Goal: Information Seeking & Learning: Learn about a topic

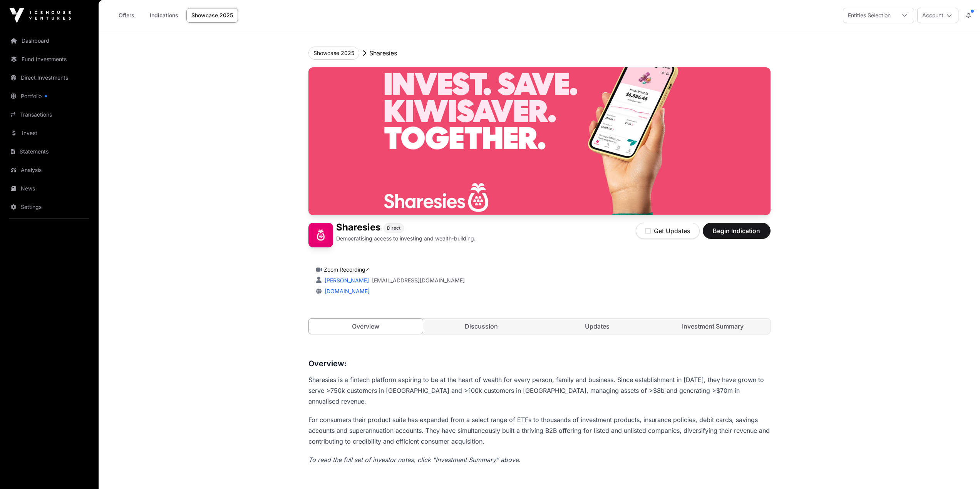
click at [904, 13] on icon at bounding box center [904, 15] width 5 height 5
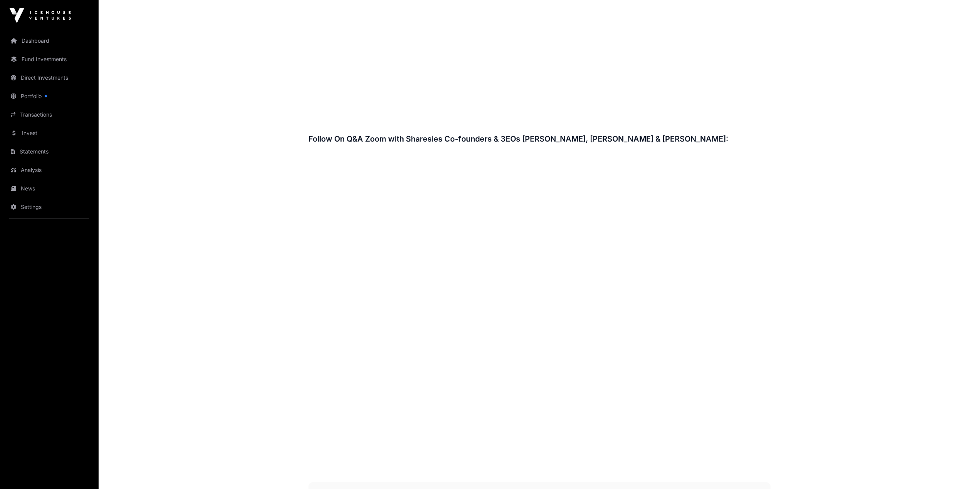
scroll to position [1078, 0]
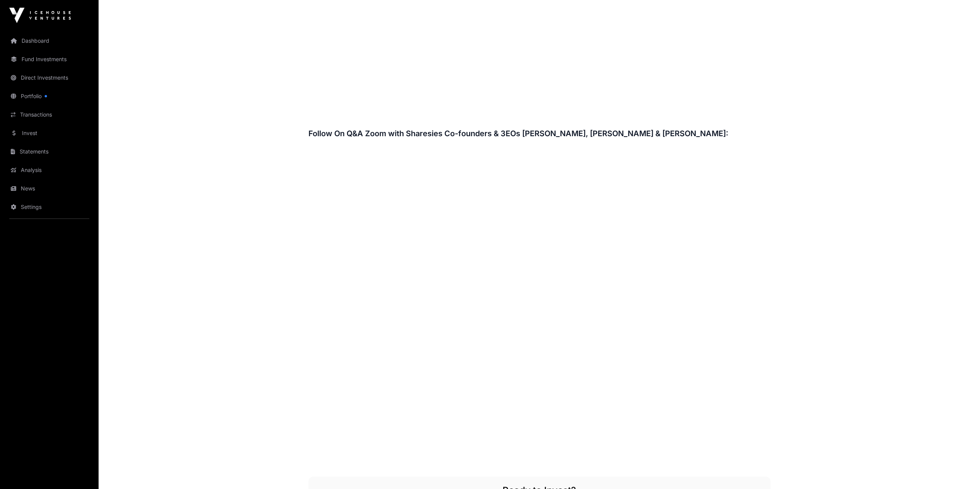
click at [48, 129] on link "Invest" at bounding box center [49, 133] width 86 height 17
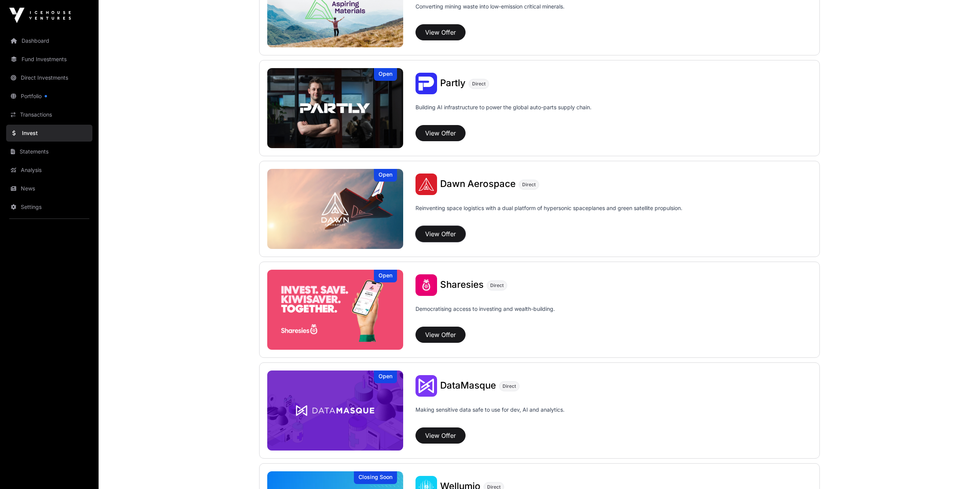
scroll to position [726, 0]
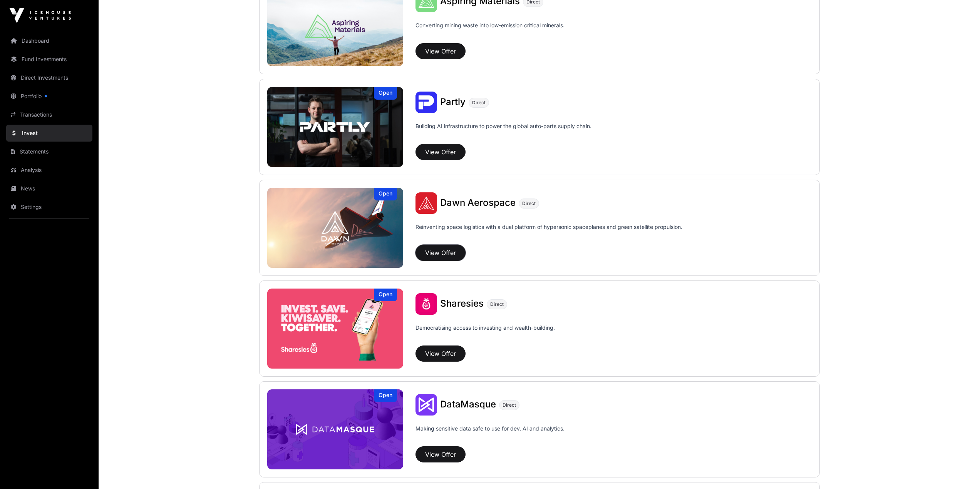
drag, startPoint x: 456, startPoint y: 176, endPoint x: 435, endPoint y: 253, distance: 79.5
click at [435, 253] on button "View Offer" at bounding box center [440, 253] width 50 height 16
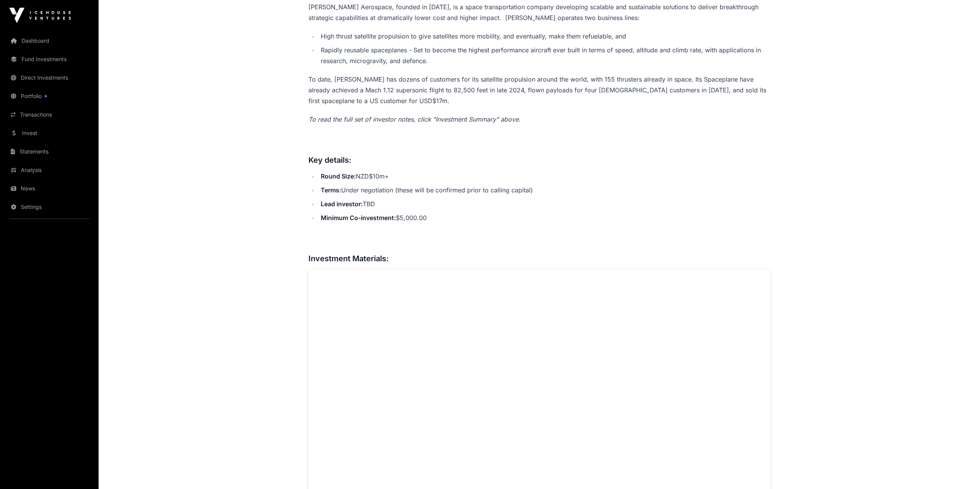
scroll to position [385, 0]
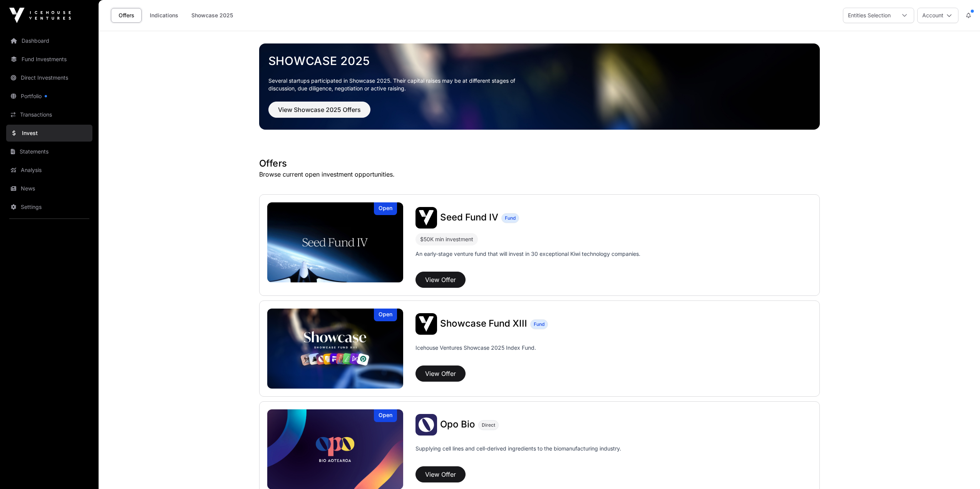
drag, startPoint x: 177, startPoint y: 174, endPoint x: 86, endPoint y: 169, distance: 91.8
click at [40, 41] on link "Dashboard" at bounding box center [49, 40] width 86 height 17
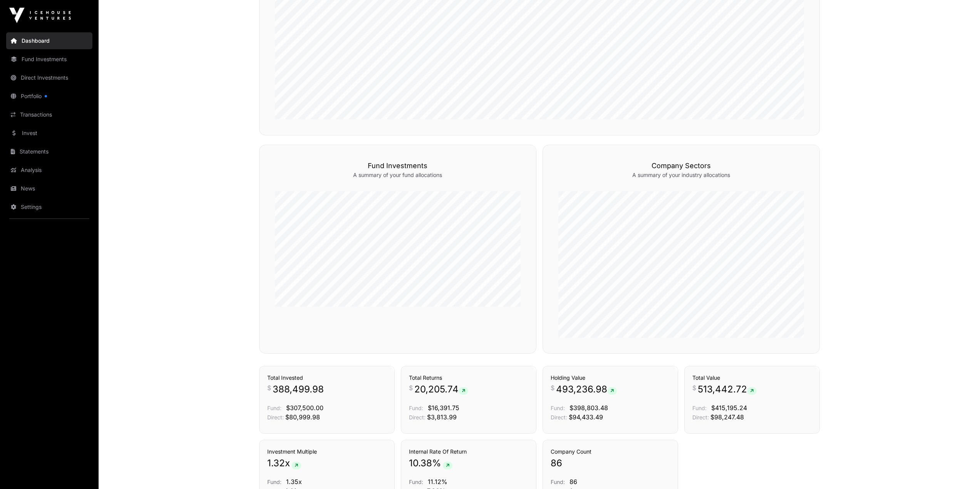
scroll to position [448, 0]
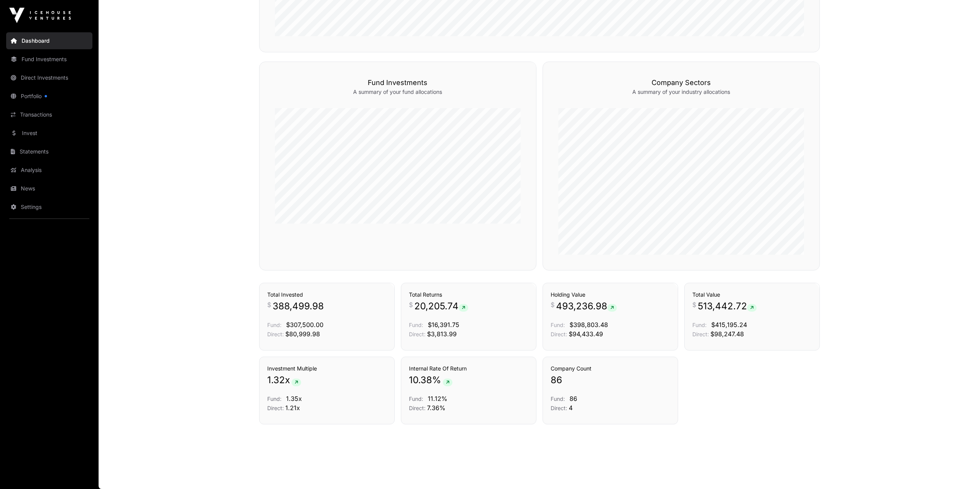
click at [33, 96] on link "Portfolio" at bounding box center [49, 96] width 86 height 17
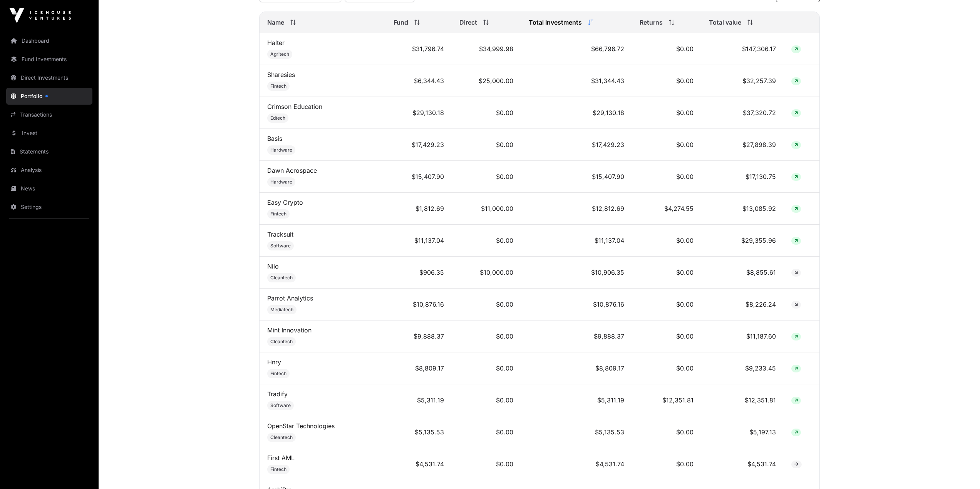
scroll to position [308, 0]
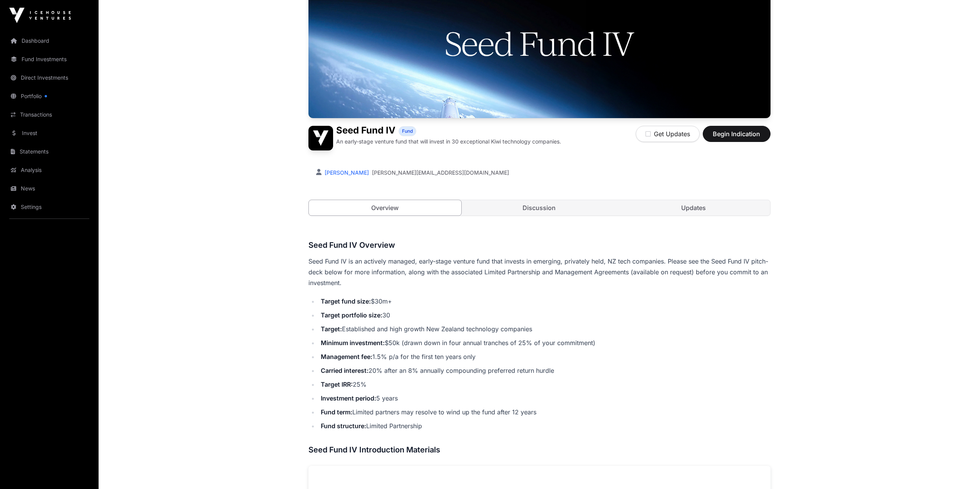
scroll to position [77, 0]
